Goal: Task Accomplishment & Management: Complete application form

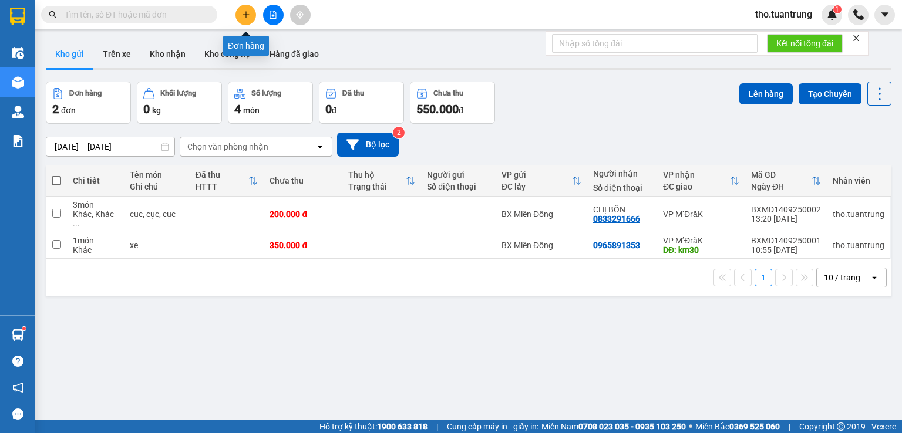
click at [248, 9] on button at bounding box center [245, 15] width 21 height 21
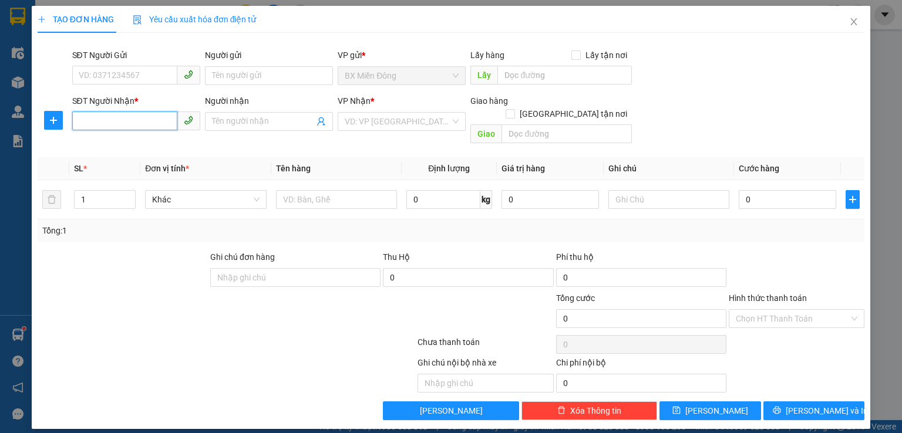
click at [100, 112] on input "SĐT Người Nhận *" at bounding box center [124, 121] width 105 height 19
type input "0974684512"
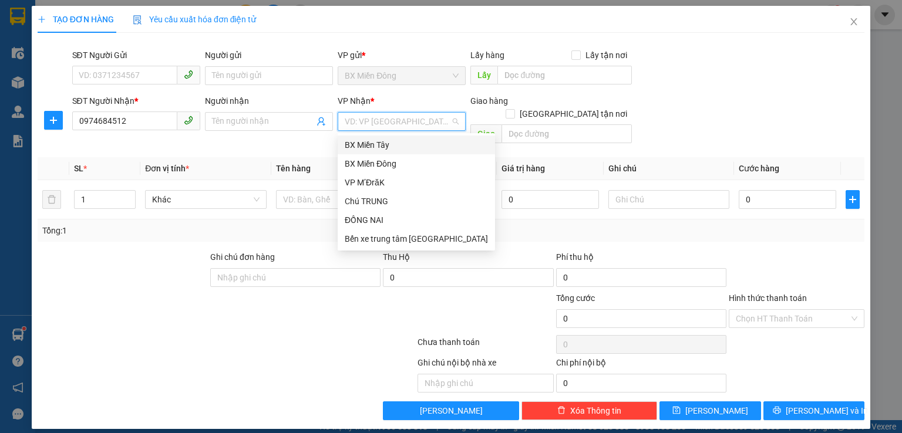
click at [376, 123] on input "search" at bounding box center [398, 122] width 106 height 18
click at [376, 176] on div "VP M’ĐrăK" at bounding box center [416, 182] width 143 height 13
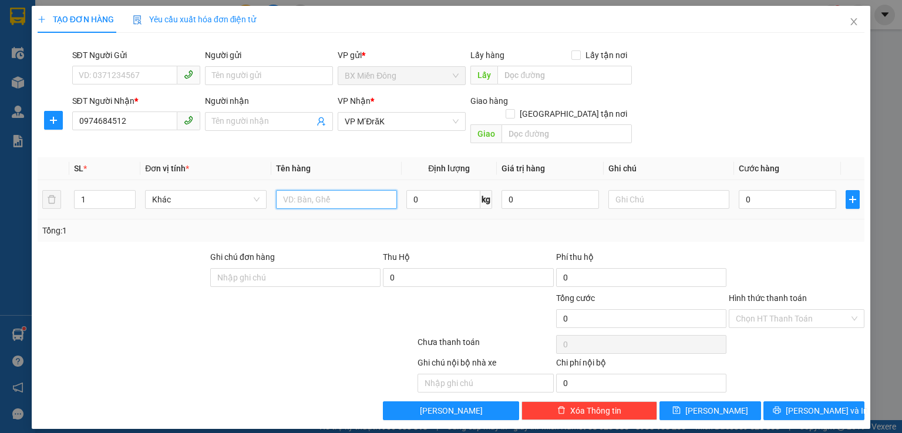
click at [333, 190] on input "text" at bounding box center [336, 199] width 121 height 19
type input "thùng"
click at [769, 190] on input "0" at bounding box center [787, 199] width 97 height 19
type input "5"
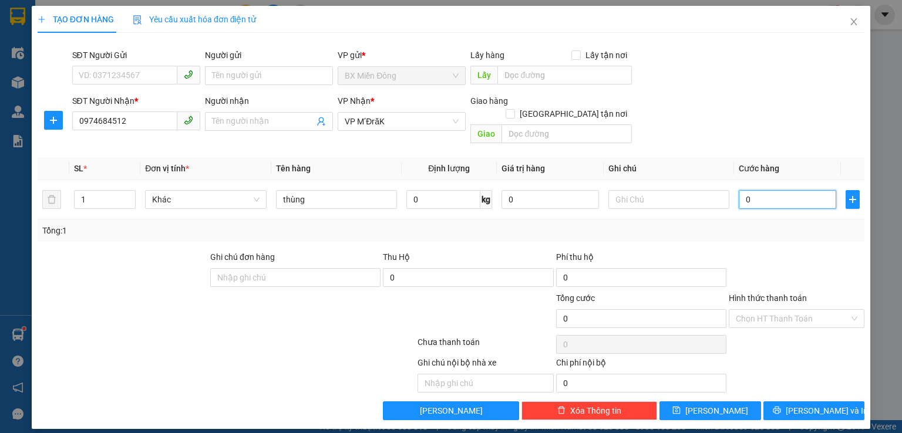
type input "5"
type input "50"
type input "500"
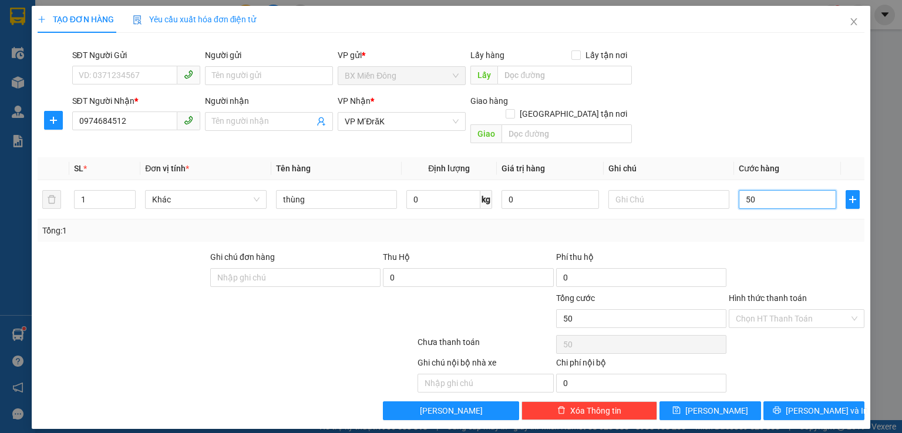
type input "500"
type input "5.000"
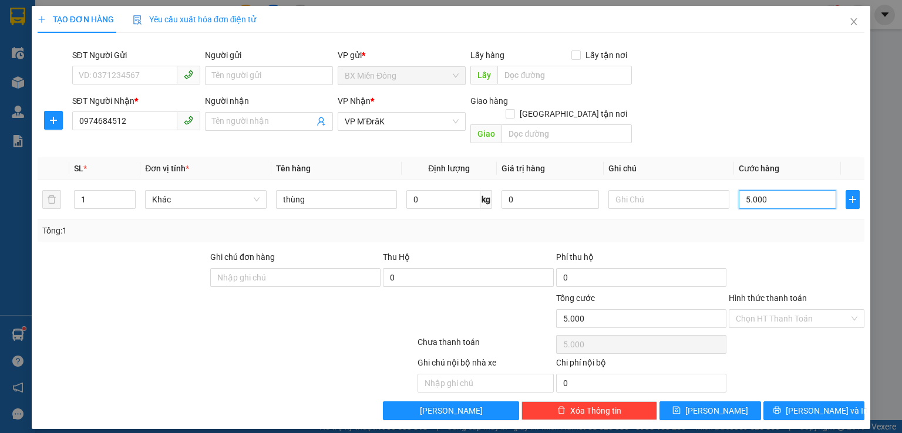
type input "50.000"
click at [840, 402] on button "[PERSON_NAME] và In" at bounding box center [814, 411] width 102 height 19
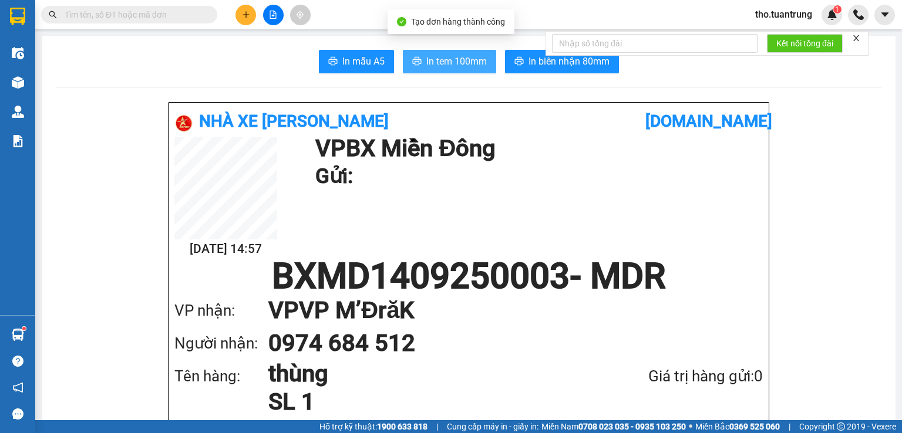
click at [464, 63] on span "In tem 100mm" at bounding box center [456, 61] width 60 height 15
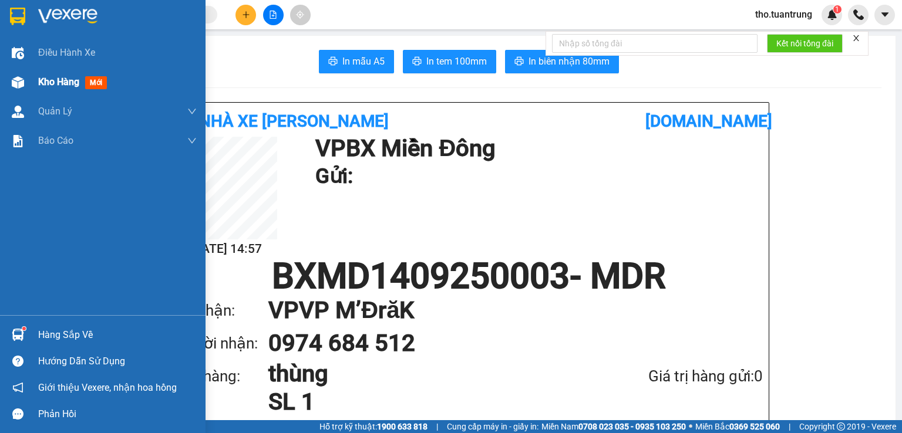
click at [16, 83] on img at bounding box center [18, 82] width 12 height 12
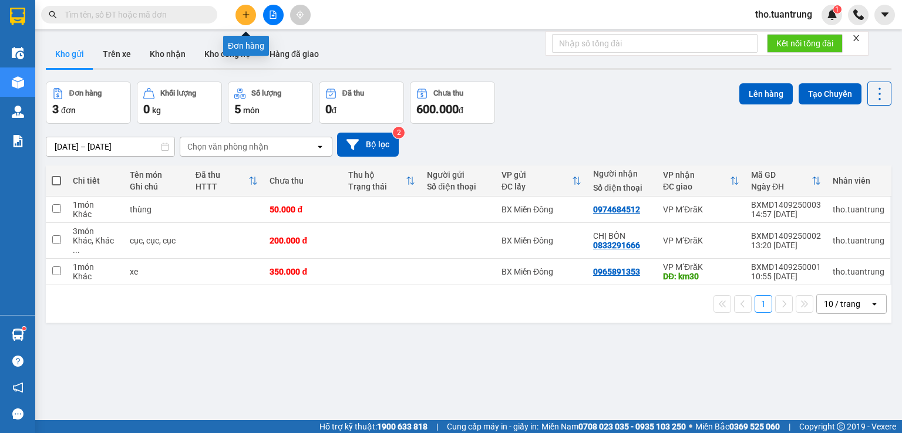
click at [246, 14] on icon "plus" at bounding box center [246, 15] width 8 height 8
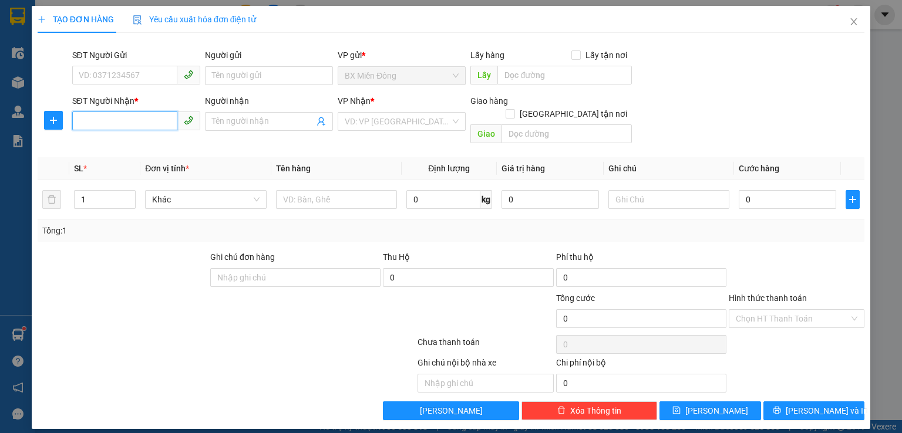
click at [107, 120] on input "SĐT Người Nhận *" at bounding box center [124, 121] width 105 height 19
type input "0978733984"
click at [139, 139] on div "0978733984" at bounding box center [136, 145] width 114 height 13
type input "ntc"
type input "30.000"
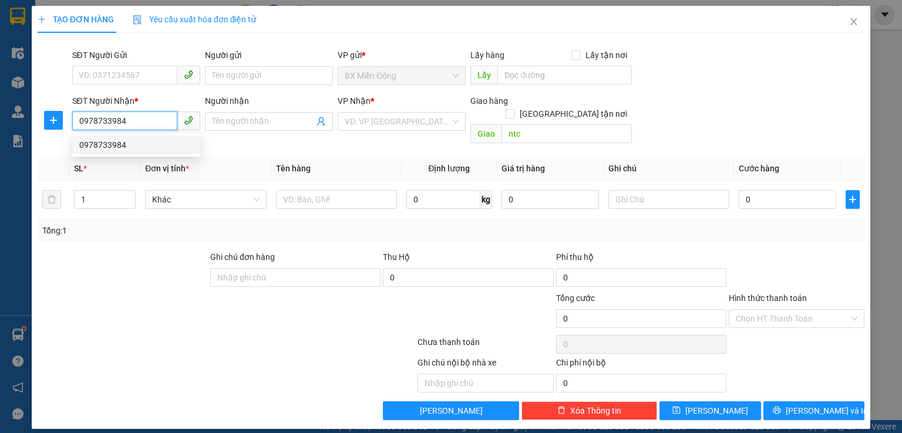
type input "30.000"
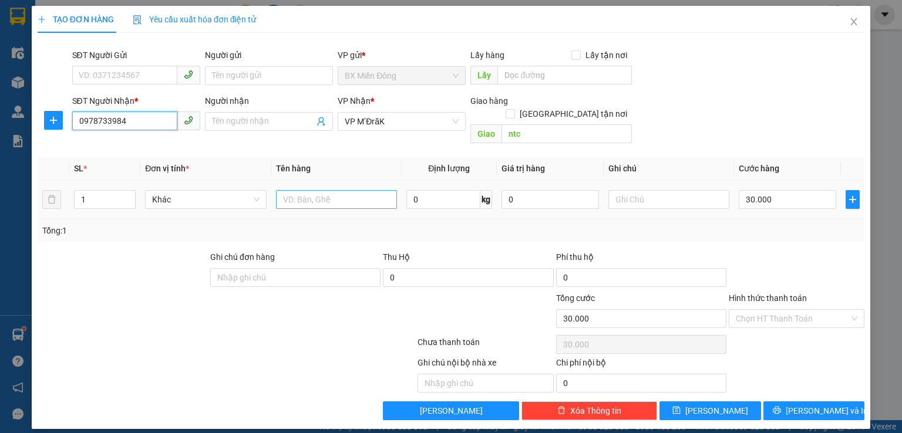
type input "0978733984"
click at [343, 190] on input "text" at bounding box center [336, 199] width 121 height 19
type input "valy"
click at [779, 190] on input "30.000" at bounding box center [787, 199] width 97 height 19
type input "7"
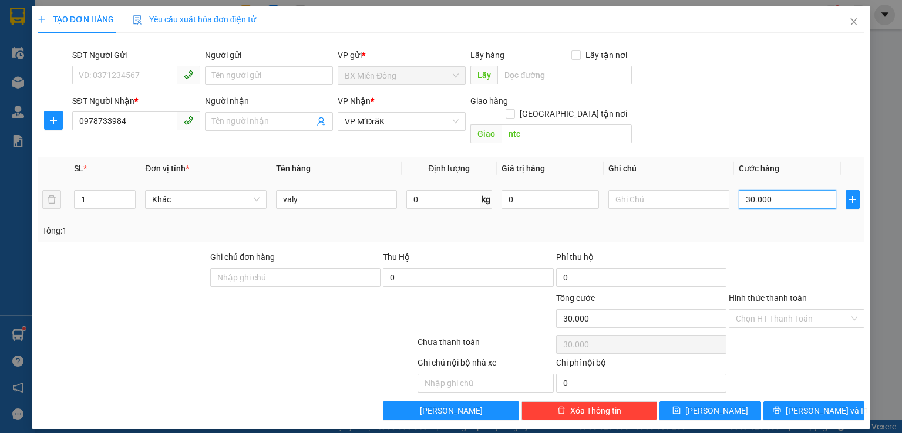
type input "7"
type input "70"
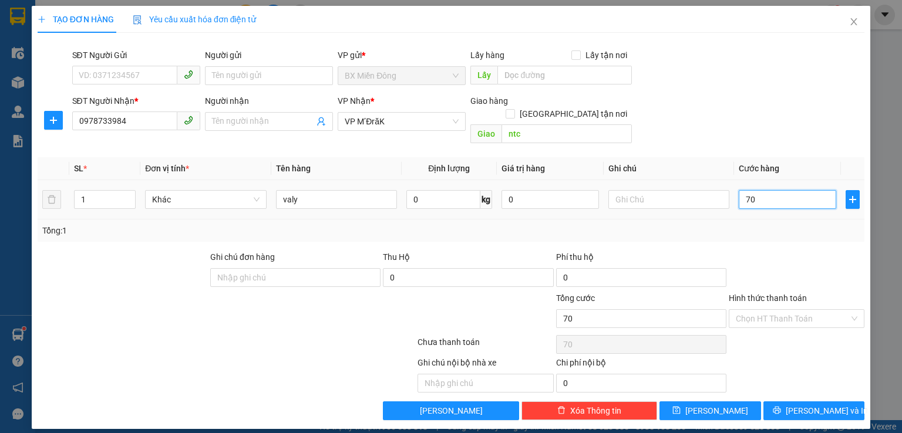
type input "700"
type input "7.000"
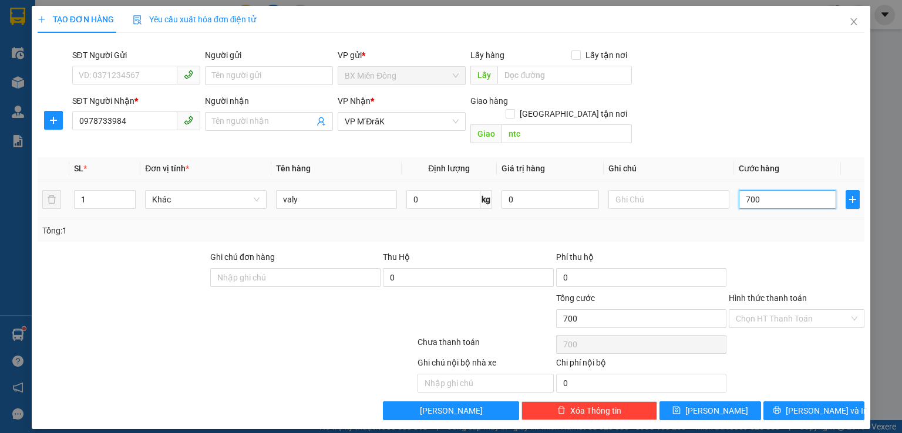
type input "7.000"
type input "70.000"
click at [784, 313] on input "Hình thức thanh toán" at bounding box center [792, 319] width 113 height 18
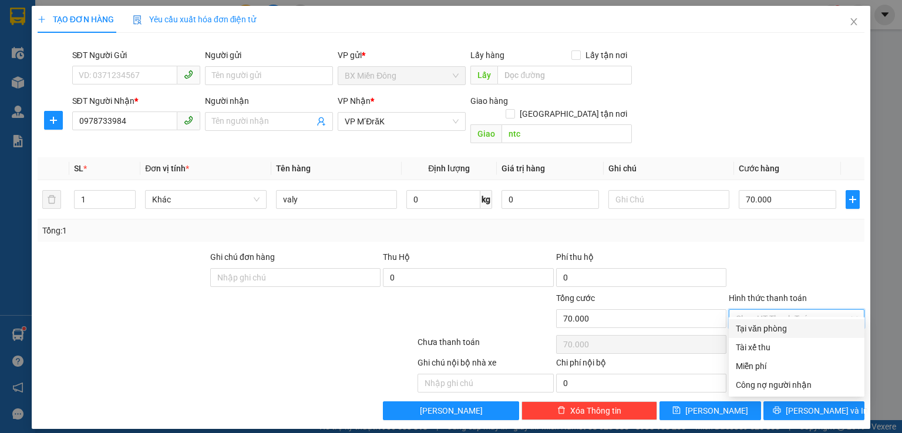
click at [789, 331] on div "Tại văn phòng" at bounding box center [797, 328] width 122 height 13
type input "0"
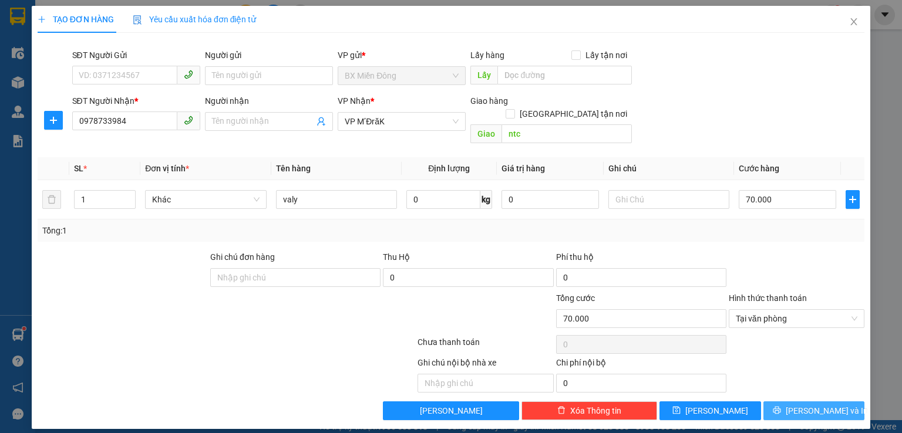
click at [803, 402] on button "[PERSON_NAME] và In" at bounding box center [814, 411] width 102 height 19
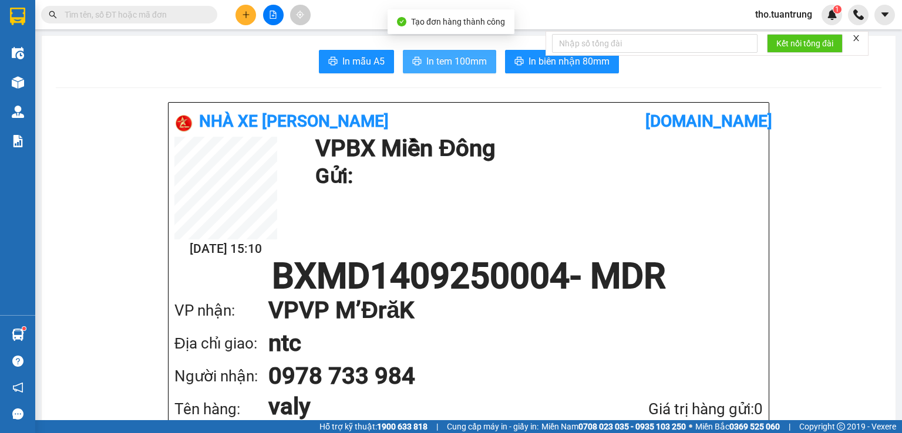
click at [467, 66] on span "In tem 100mm" at bounding box center [456, 61] width 60 height 15
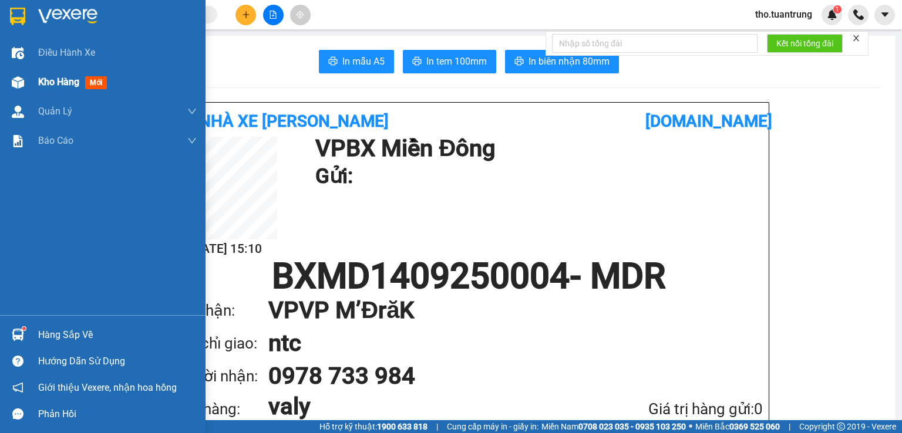
click at [21, 78] on img at bounding box center [18, 82] width 12 height 12
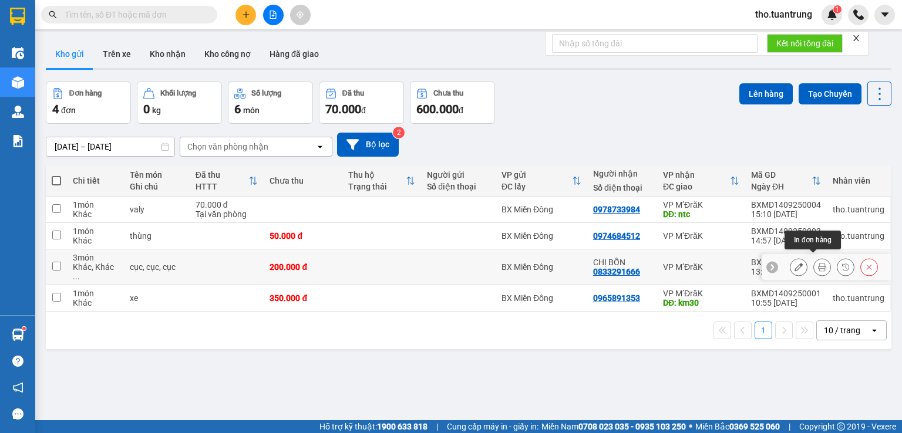
click at [814, 257] on button at bounding box center [822, 267] width 16 height 21
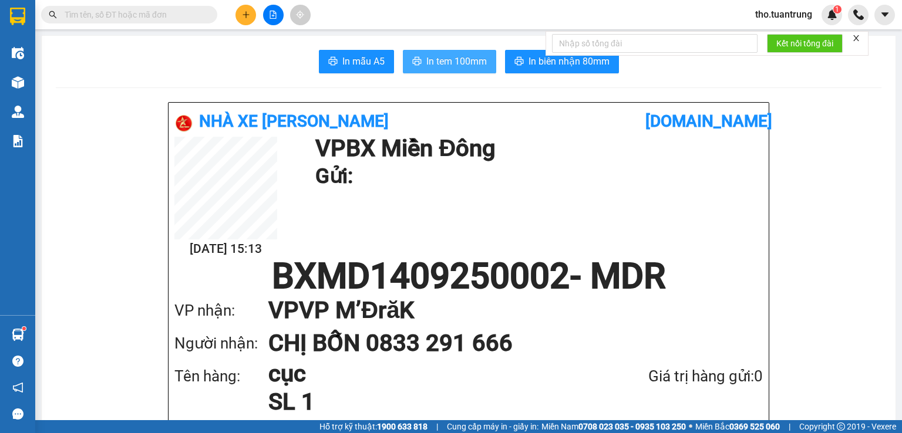
click at [443, 66] on span "In tem 100mm" at bounding box center [456, 61] width 60 height 15
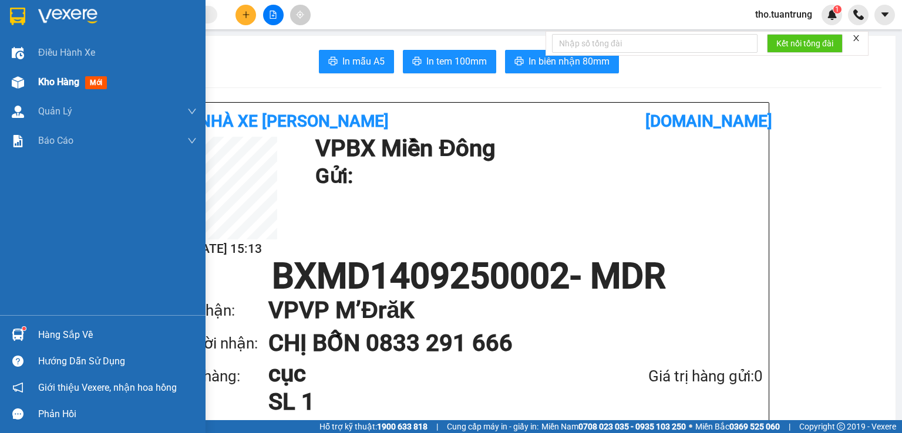
click at [32, 78] on div "Kho hàng mới" at bounding box center [102, 82] width 205 height 29
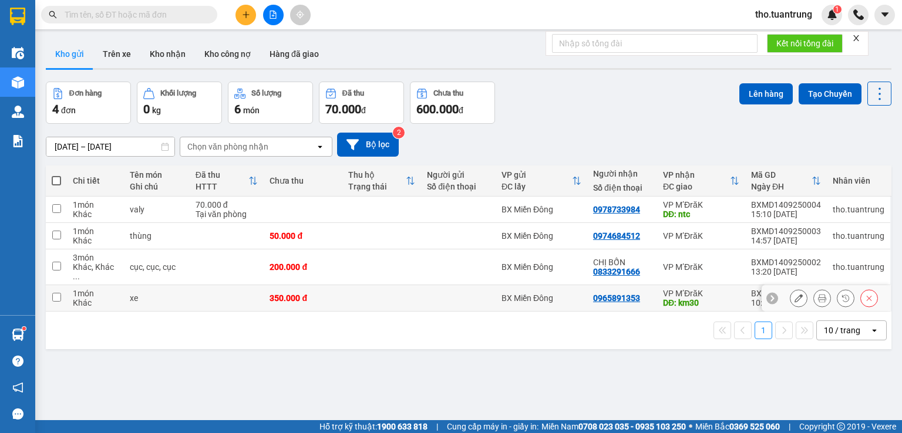
click at [818, 294] on icon at bounding box center [822, 298] width 8 height 8
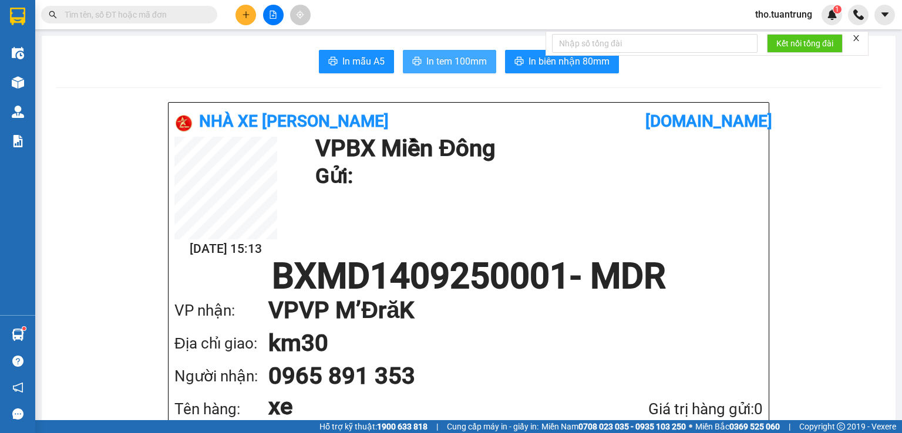
click at [453, 66] on span "In tem 100mm" at bounding box center [456, 61] width 60 height 15
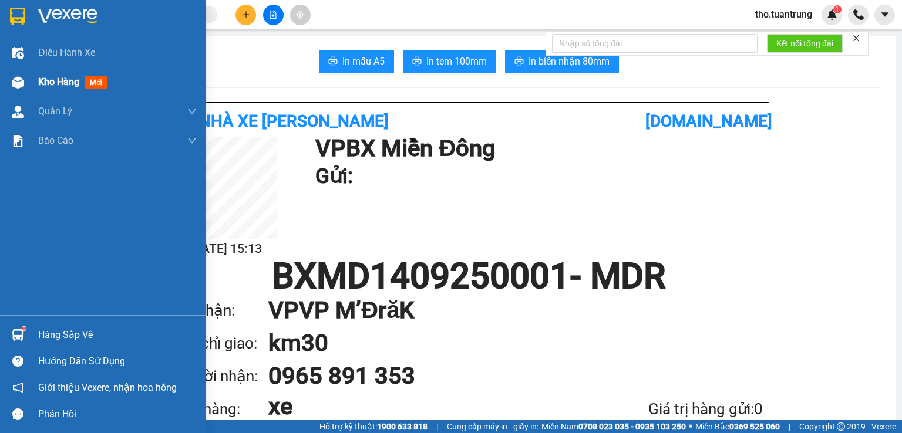
drag, startPoint x: 33, startPoint y: 77, endPoint x: 53, endPoint y: 86, distance: 21.8
click at [34, 78] on div "Kho hàng mới" at bounding box center [102, 82] width 205 height 29
